Goal: Transaction & Acquisition: Purchase product/service

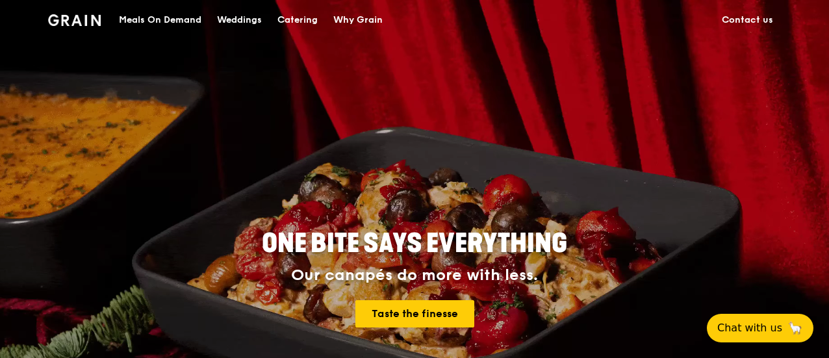
click at [167, 22] on div "Meals On Demand" at bounding box center [160, 20] width 82 height 39
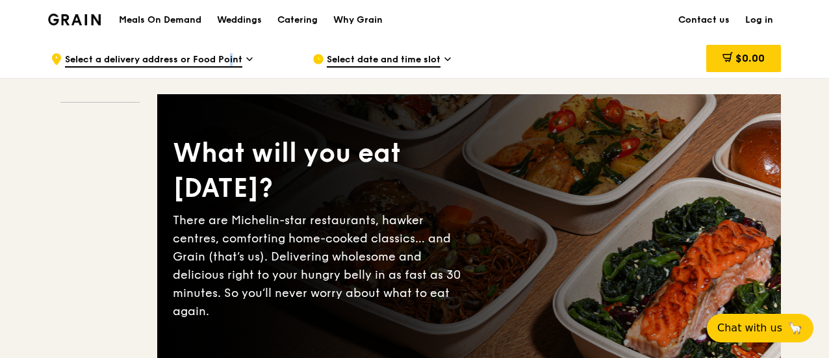
click at [201, 58] on span "Select a delivery address or Food Point" at bounding box center [153, 60] width 177 height 14
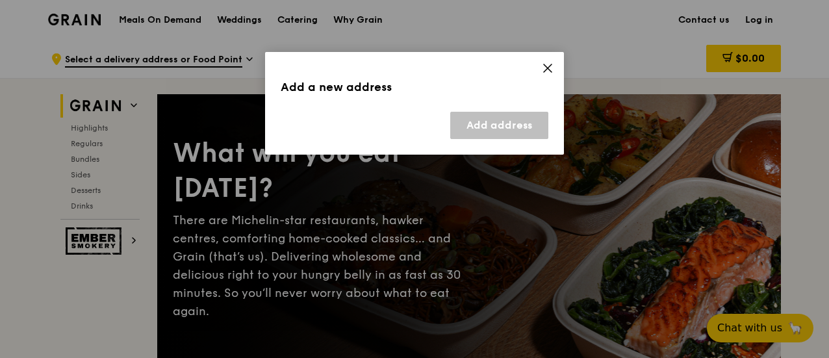
click at [545, 68] on icon at bounding box center [548, 68] width 12 height 12
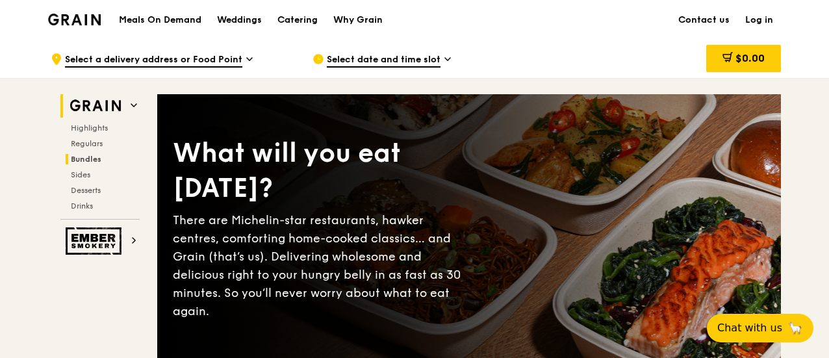
click at [97, 158] on span "Bundles" at bounding box center [86, 159] width 31 height 9
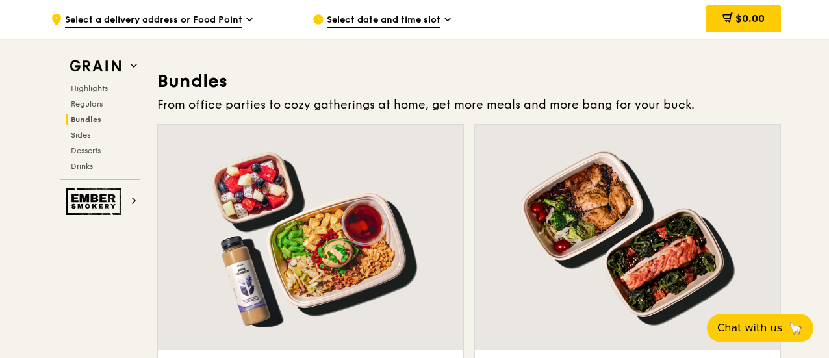
scroll to position [1867, 0]
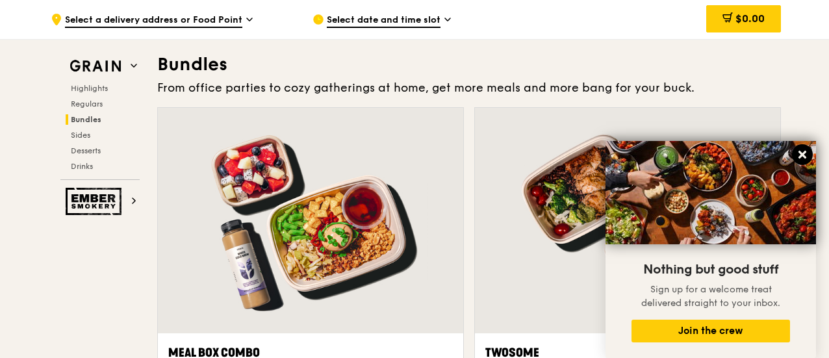
click at [799, 154] on icon at bounding box center [802, 155] width 12 height 12
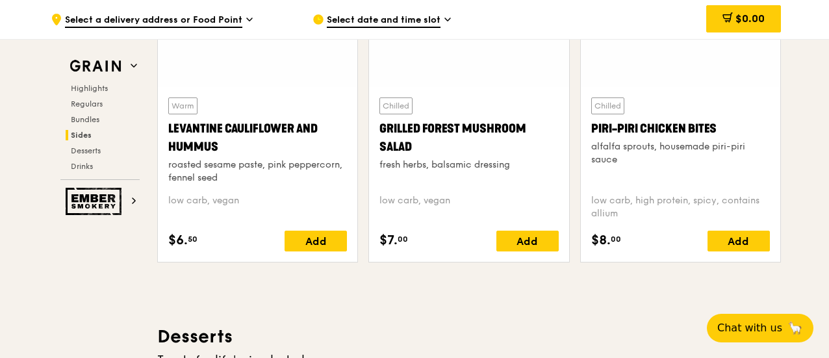
scroll to position [3231, 0]
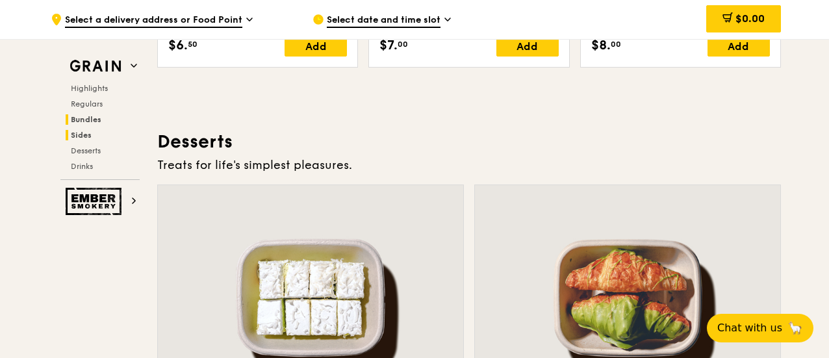
click at [91, 117] on span "Bundles" at bounding box center [86, 119] width 31 height 9
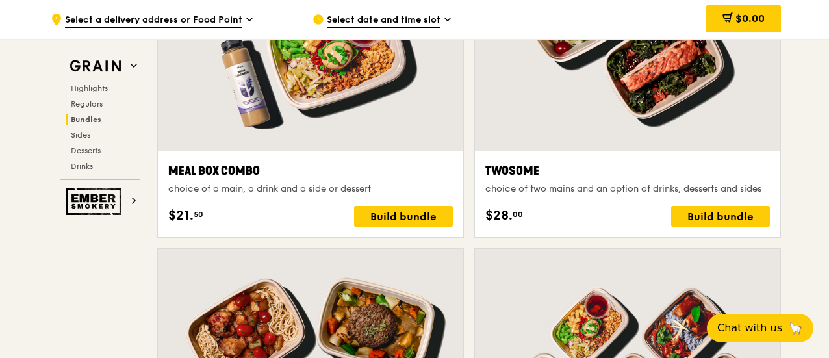
scroll to position [1867, 0]
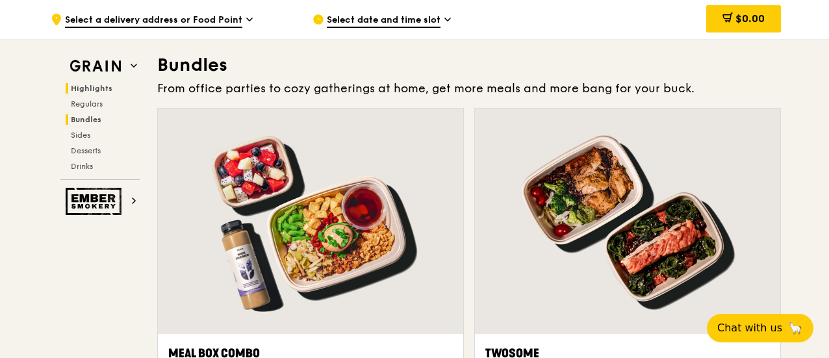
click at [101, 86] on span "Highlights" at bounding box center [92, 88] width 42 height 9
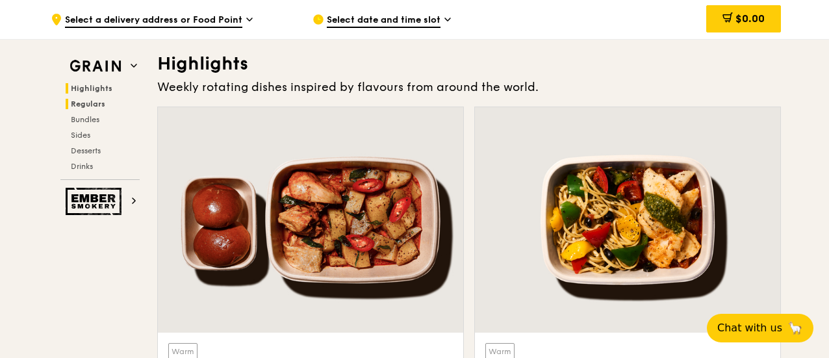
click at [97, 106] on span "Regulars" at bounding box center [88, 103] width 34 height 9
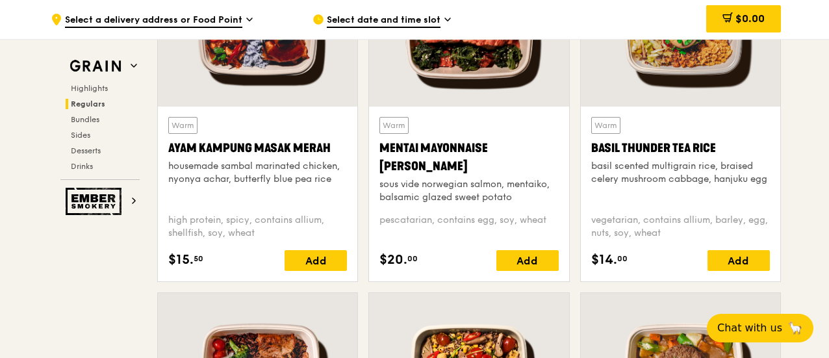
scroll to position [917, 0]
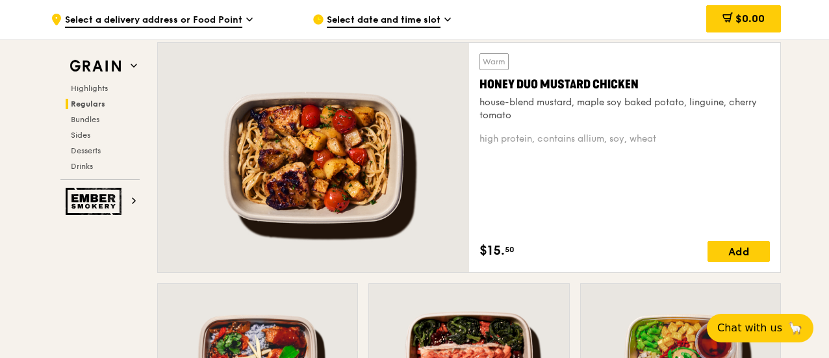
click at [222, 21] on span "Select a delivery address or Food Point" at bounding box center [153, 21] width 177 height 14
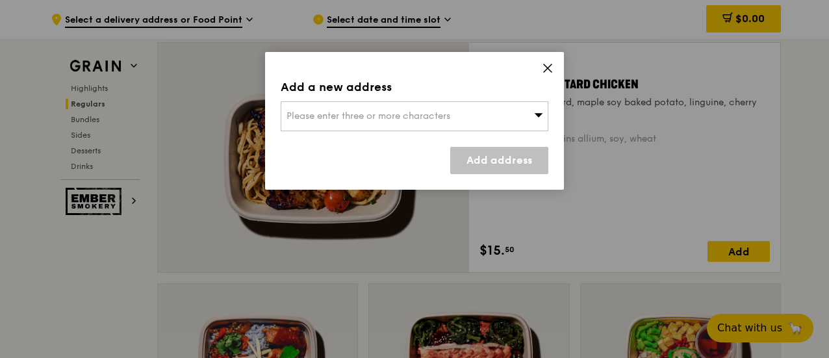
click at [377, 112] on span "Please enter three or more characters" at bounding box center [368, 115] width 164 height 11
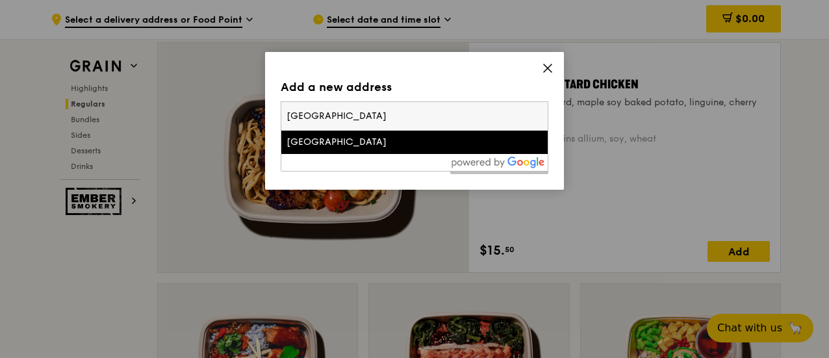
type input "[GEOGRAPHIC_DATA]"
click at [340, 154] on div at bounding box center [414, 162] width 266 height 17
click at [346, 145] on div "[GEOGRAPHIC_DATA]" at bounding box center [382, 142] width 192 height 13
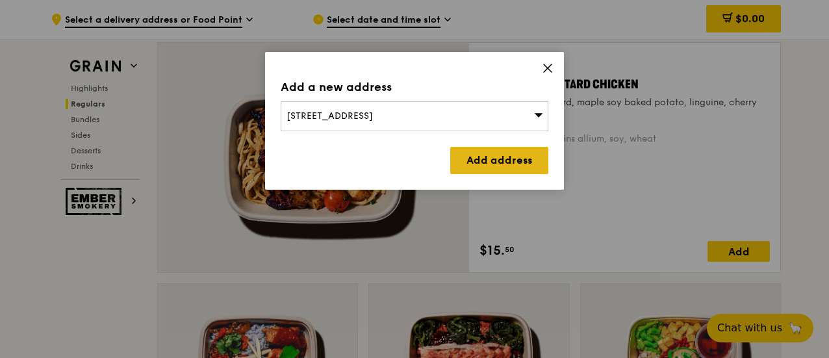
click at [474, 155] on link "Add address" at bounding box center [499, 160] width 98 height 27
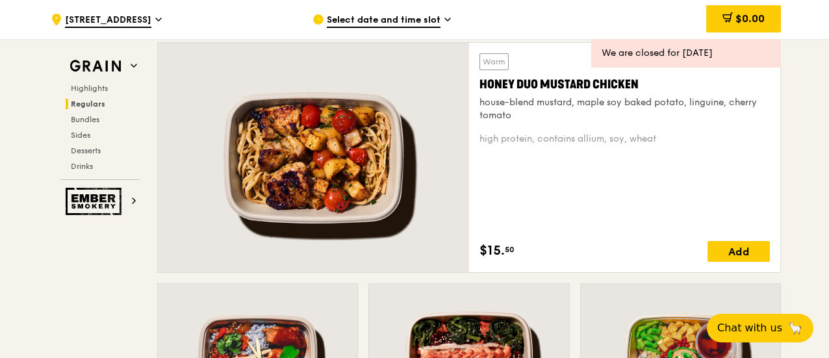
click at [392, 20] on span "Select date and time slot" at bounding box center [384, 21] width 114 height 14
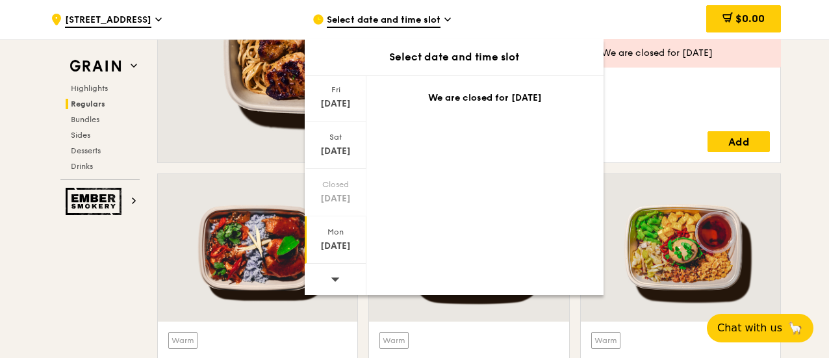
scroll to position [1047, 0]
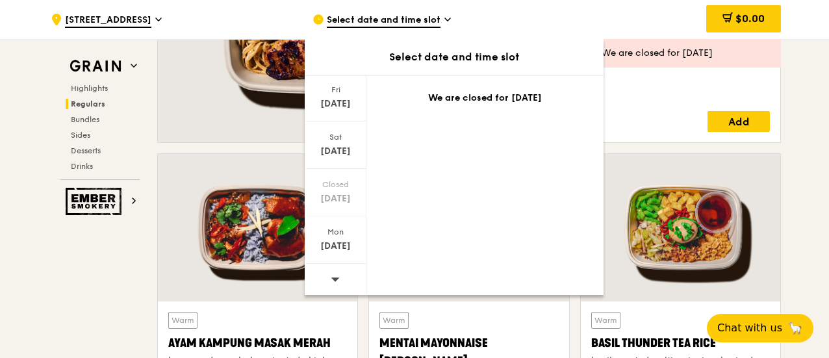
click at [331, 275] on icon at bounding box center [335, 279] width 9 height 10
click at [339, 277] on div at bounding box center [336, 280] width 62 height 33
click at [347, 133] on div "[DATE]" at bounding box center [335, 139] width 58 height 13
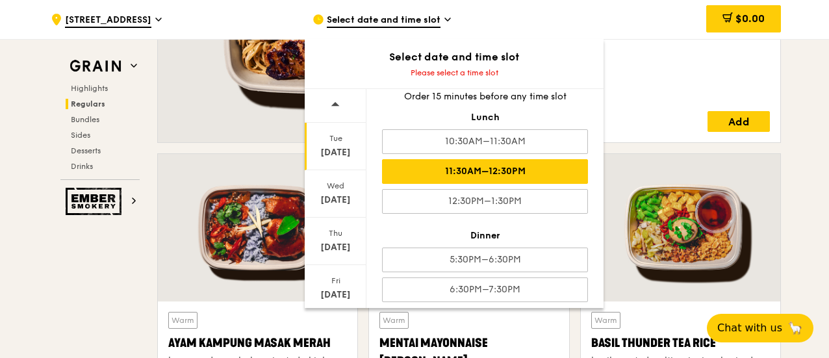
scroll to position [21, 0]
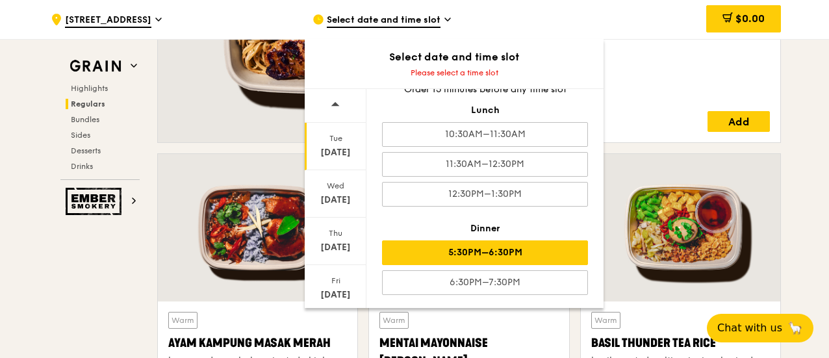
click at [537, 247] on div "5:30PM–6:30PM" at bounding box center [485, 252] width 206 height 25
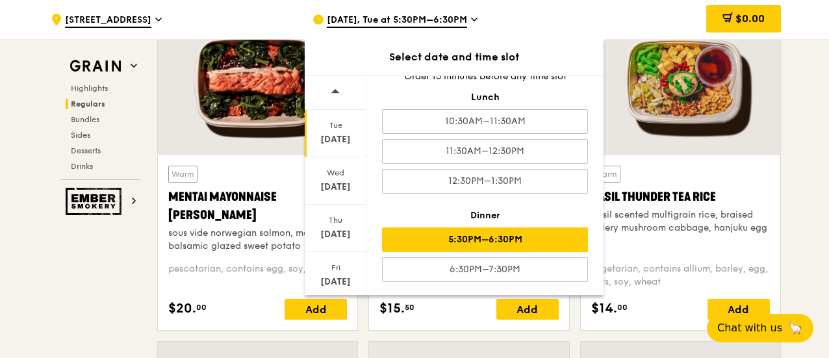
scroll to position [1385, 0]
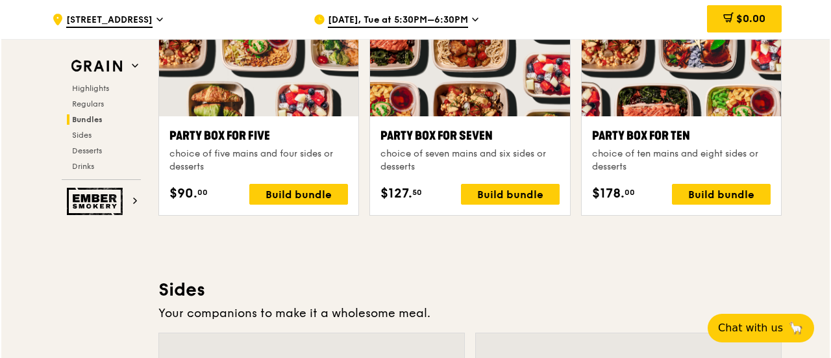
scroll to position [2749, 0]
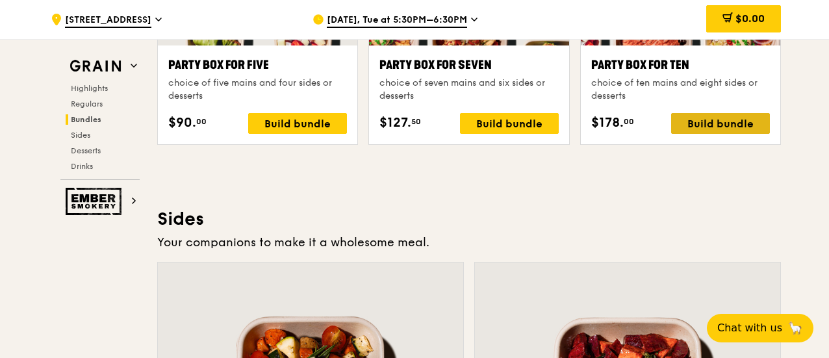
click at [701, 127] on div "Build bundle" at bounding box center [720, 123] width 99 height 21
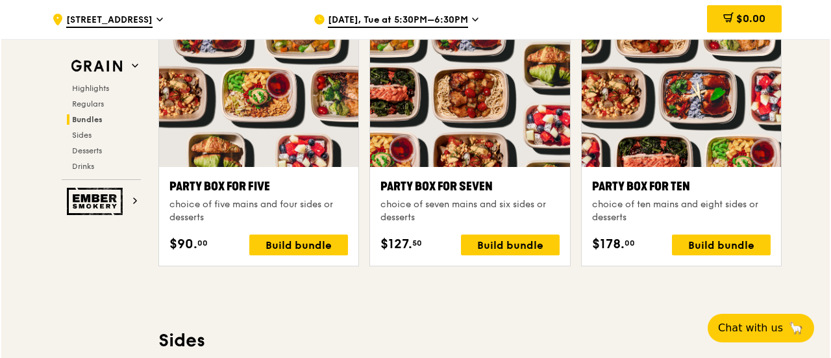
scroll to position [2684, 0]
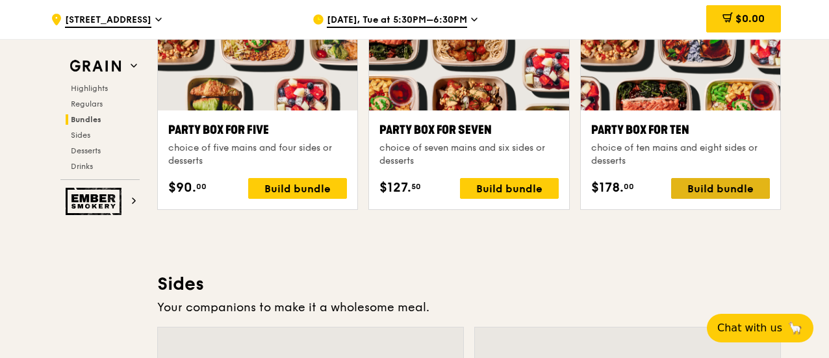
click at [738, 189] on div "Build bundle" at bounding box center [720, 188] width 99 height 21
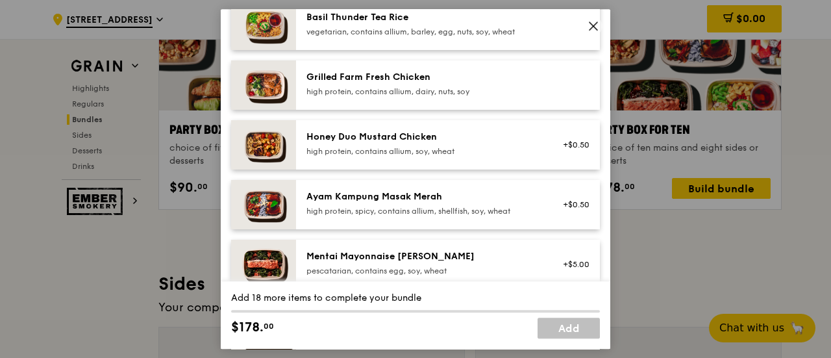
scroll to position [455, 0]
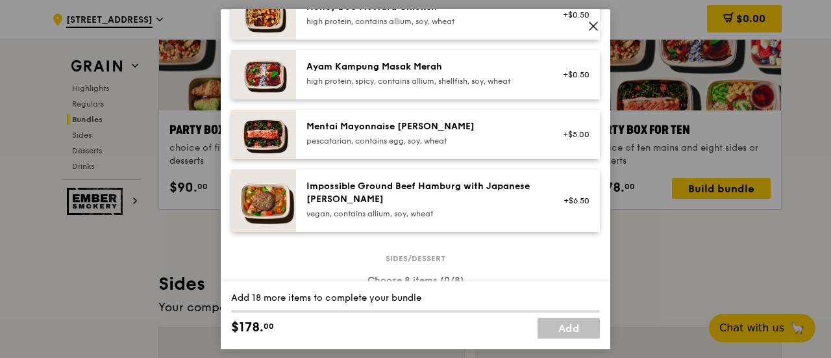
click at [392, 198] on div "Impossible Ground Beef Hamburg with Japanese [PERSON_NAME]" at bounding box center [422, 193] width 233 height 26
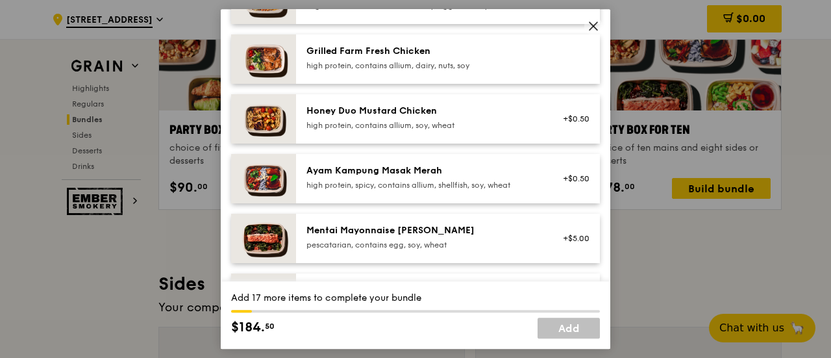
scroll to position [260, 0]
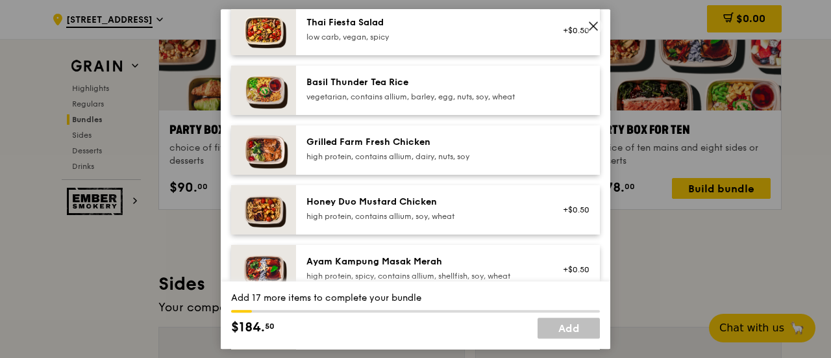
click at [400, 101] on div "vegetarian, contains allium, barley, egg, nuts, soy, wheat" at bounding box center [422, 97] width 233 height 10
click at [401, 33] on div "low carb, vegan, spicy" at bounding box center [422, 37] width 233 height 10
click at [475, 155] on div "high protein, contains allium, dairy, nuts, soy" at bounding box center [422, 156] width 233 height 10
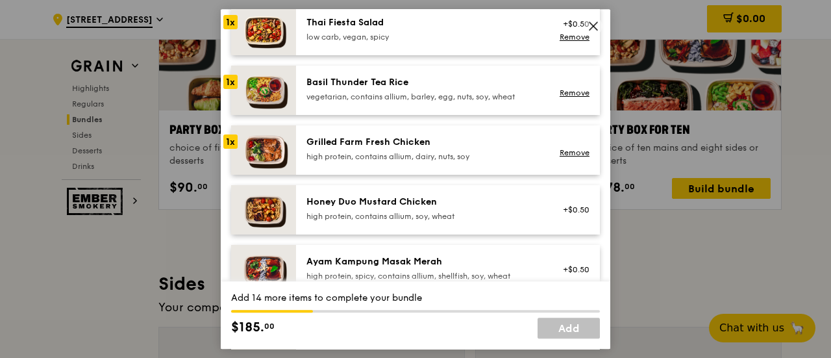
click at [453, 219] on div "high protein, contains allium, soy, wheat" at bounding box center [422, 216] width 233 height 10
click at [450, 252] on div "Ayam Kampung Masak Merah high protein, spicy, contains allium, shellfish, soy, …" at bounding box center [448, 269] width 304 height 49
click at [450, 118] on div "Mains Choose 10 items (6/10) Assam Spiced Fish [PERSON_NAME] pescatarian, spicy…" at bounding box center [415, 147] width 369 height 611
click at [450, 79] on div "Basil Thunder Tea Rice" at bounding box center [422, 82] width 233 height 13
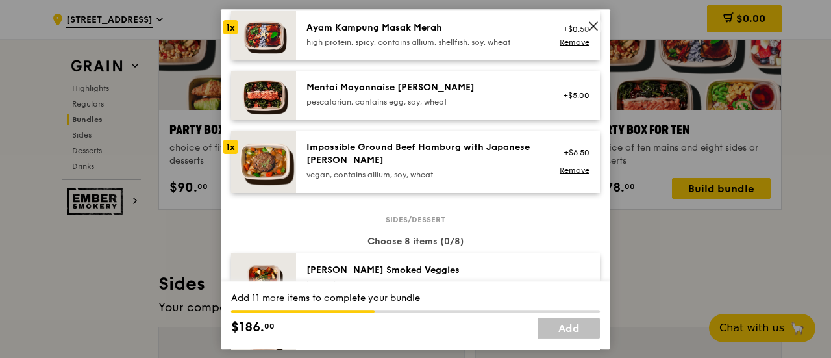
scroll to position [649, 0]
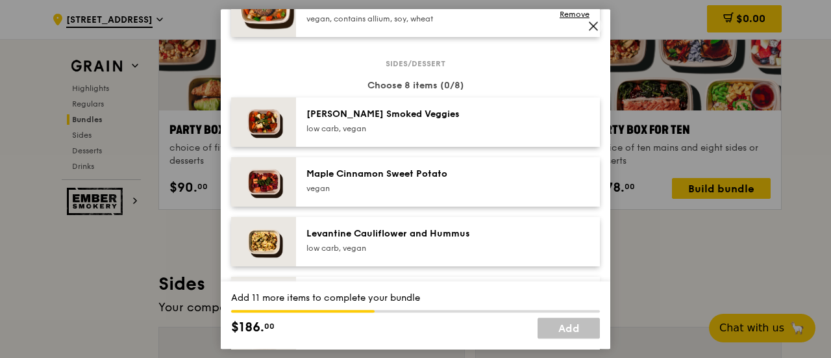
click at [443, 191] on div "vegan" at bounding box center [422, 188] width 233 height 10
click at [462, 183] on div "vegan" at bounding box center [422, 188] width 233 height 10
click at [560, 182] on link "Remove" at bounding box center [575, 184] width 30 height 9
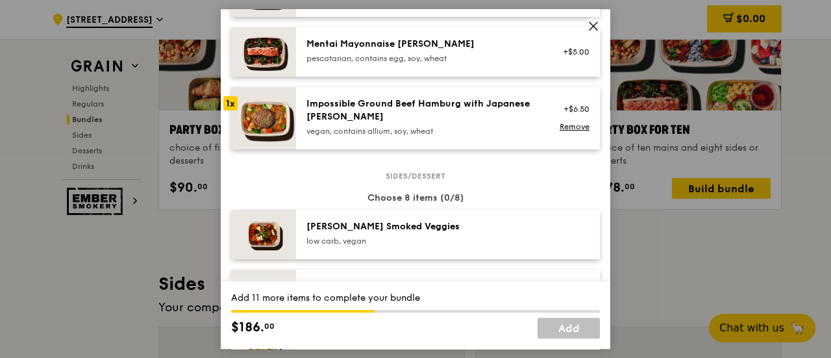
scroll to position [455, 0]
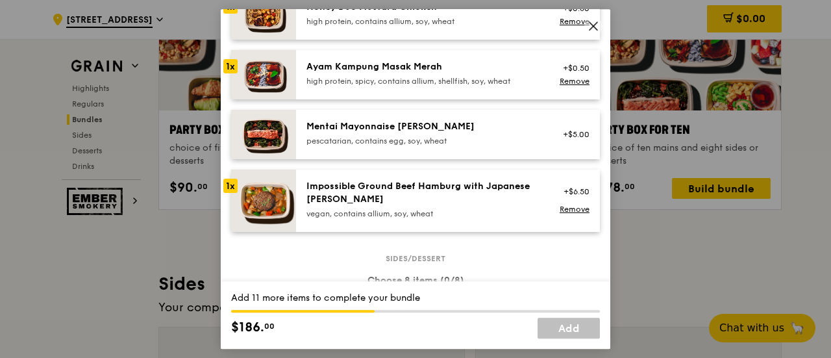
drag, startPoint x: 464, startPoint y: 129, endPoint x: 464, endPoint y: 115, distance: 14.3
click at [464, 129] on div "Mentai Mayonnaise [PERSON_NAME]" at bounding box center [422, 126] width 233 height 13
click at [464, 73] on div "Ayam Kampung Masak Merah high protein, spicy, contains allium, shellfish, soy, …" at bounding box center [422, 73] width 233 height 26
click at [464, 136] on div "pescatarian, contains egg, soy, wheat" at bounding box center [422, 141] width 233 height 10
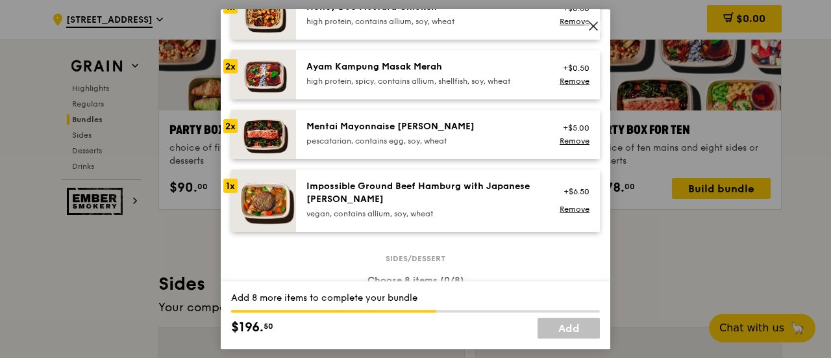
click at [464, 136] on div "pescatarian, contains egg, soy, wheat" at bounding box center [422, 141] width 233 height 10
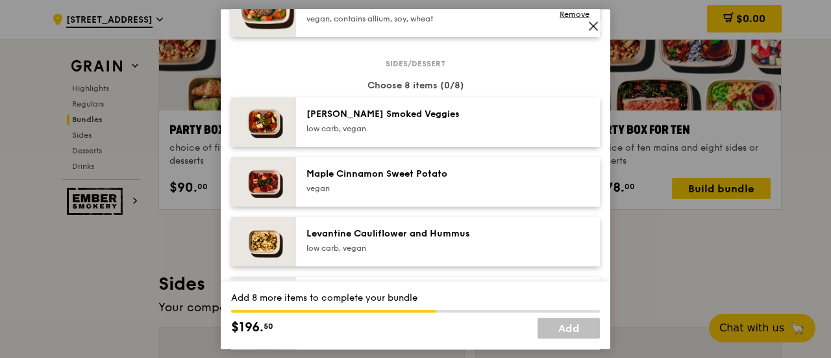
scroll to position [779, 0]
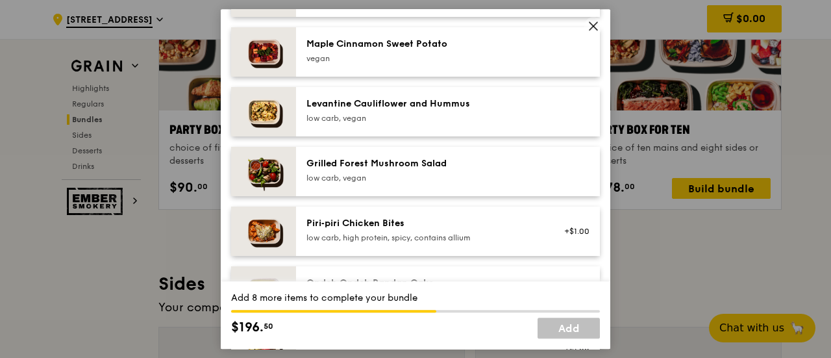
click at [464, 162] on div "Grilled Forest Mushroom Salad" at bounding box center [422, 163] width 233 height 13
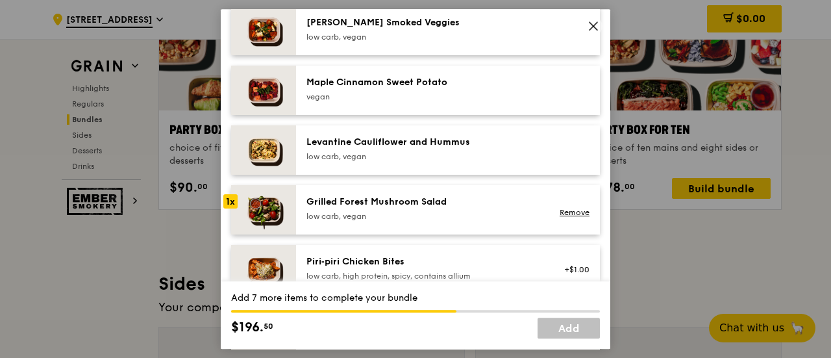
scroll to position [714, 0]
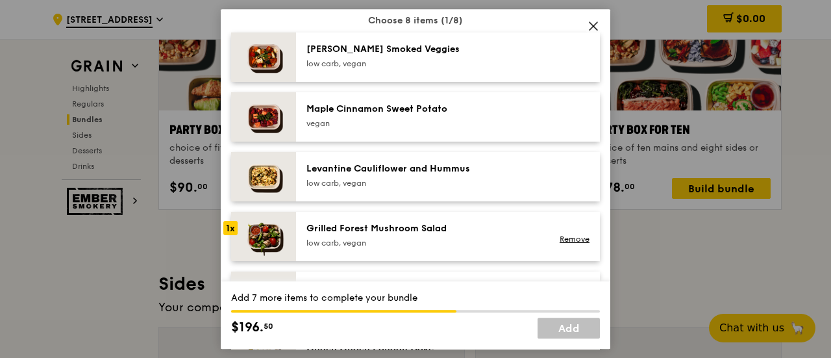
click at [482, 175] on div "Levantine Cauliflower and Hummus low carb, vegan" at bounding box center [422, 175] width 233 height 26
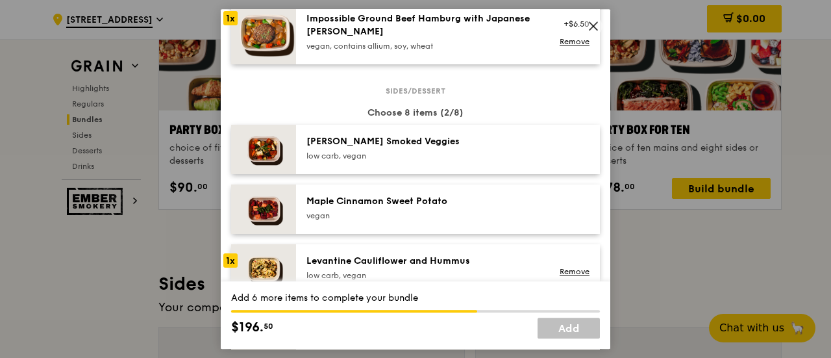
scroll to position [649, 0]
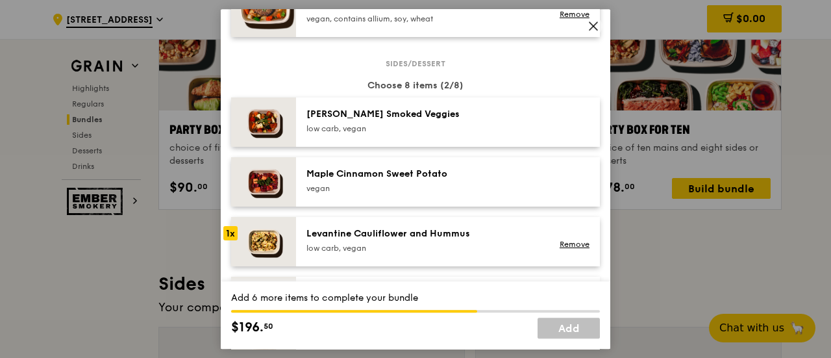
click at [451, 115] on div "[PERSON_NAME] Smoked Veggies" at bounding box center [422, 114] width 233 height 13
click at [453, 169] on div "Maple Cinnamon Sweet Potato" at bounding box center [422, 174] width 233 height 13
click at [455, 110] on div "[PERSON_NAME] Smoked Veggies" at bounding box center [422, 114] width 233 height 13
click at [449, 171] on div "Maple Cinnamon Sweet Potato" at bounding box center [422, 174] width 233 height 13
click at [460, 108] on div "[PERSON_NAME] Smoked Veggies" at bounding box center [422, 114] width 233 height 13
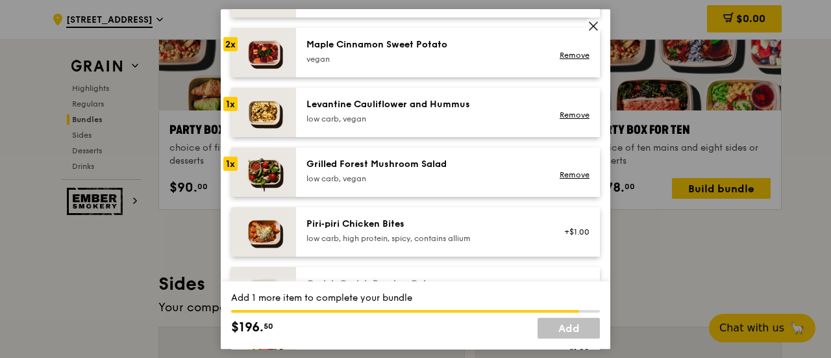
scroll to position [974, 0]
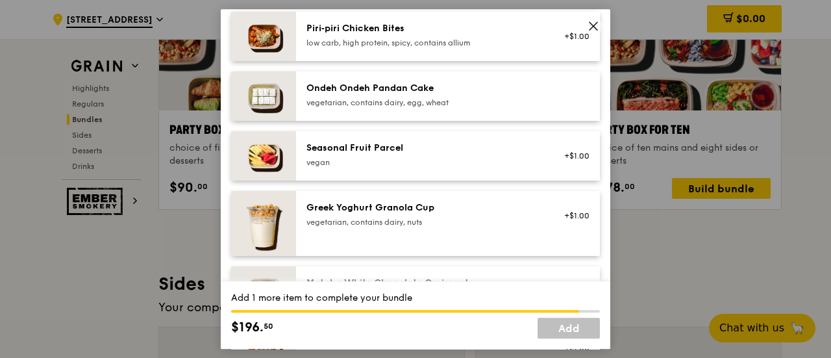
click at [449, 99] on div "vegetarian, contains dairy, egg, wheat" at bounding box center [422, 102] width 233 height 10
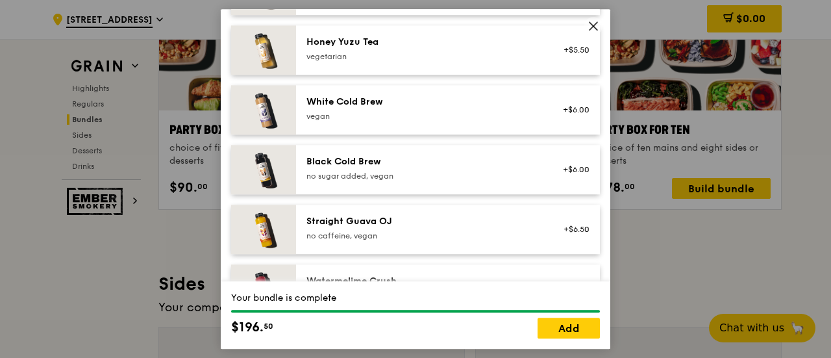
scroll to position [1665, 0]
